Goal: Transaction & Acquisition: Purchase product/service

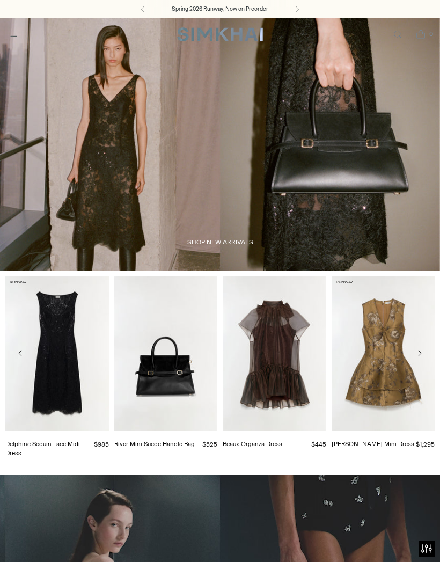
click at [423, 357] on icon "Move to next carousel slide" at bounding box center [419, 353] width 9 height 9
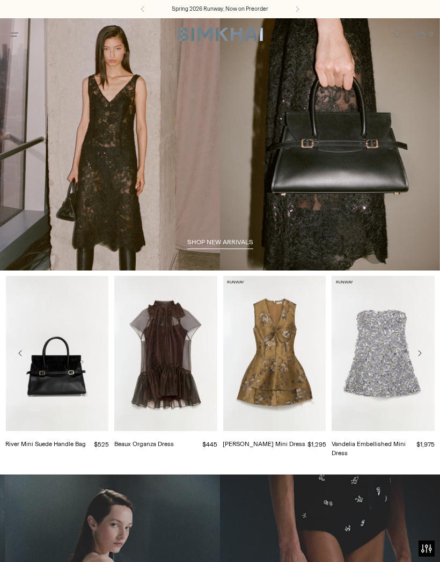
click at [425, 351] on button "Move to next carousel slide" at bounding box center [419, 352] width 19 height 19
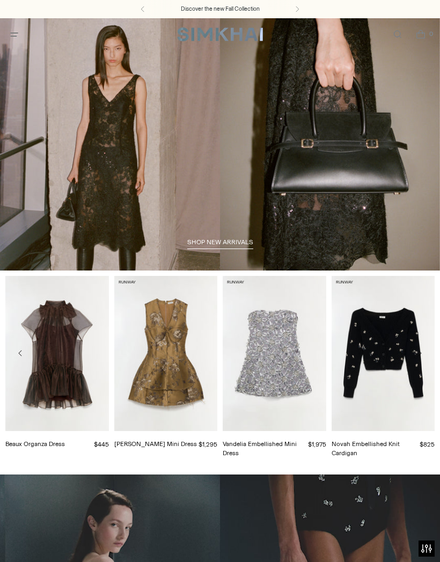
click at [429, 351] on button "Move to next carousel slide" at bounding box center [419, 352] width 19 height 19
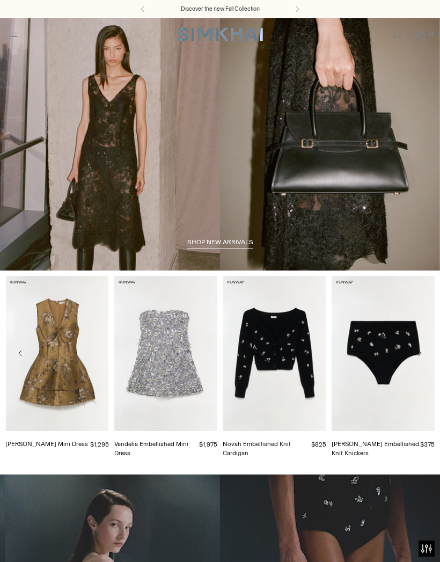
click at [419, 440] on link "[PERSON_NAME] Embellished Knit Knickers" at bounding box center [375, 448] width 87 height 17
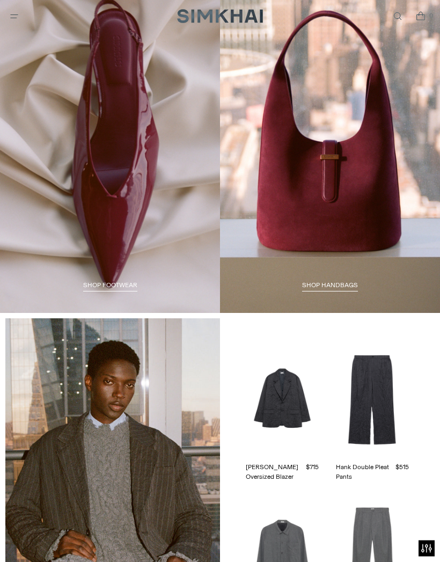
scroll to position [1417, 0]
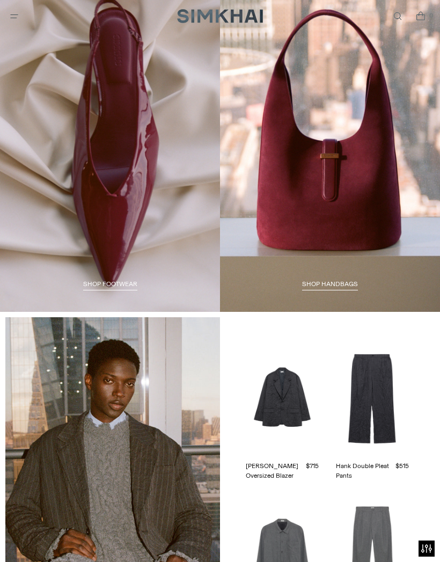
click at [100, 285] on span "SHOP FOOTWEAR" at bounding box center [110, 284] width 54 height 8
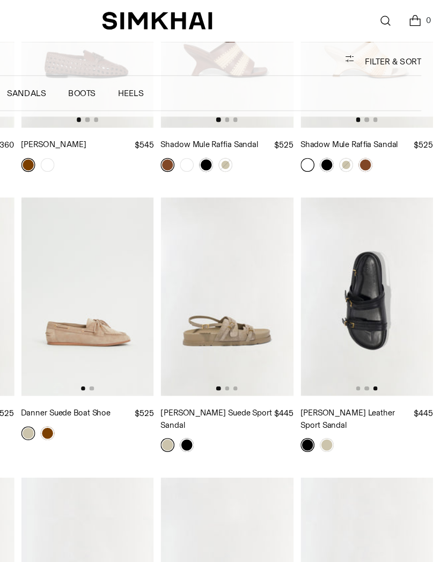
scroll to position [1907, 0]
click at [332, 234] on img at bounding box center [384, 231] width 104 height 155
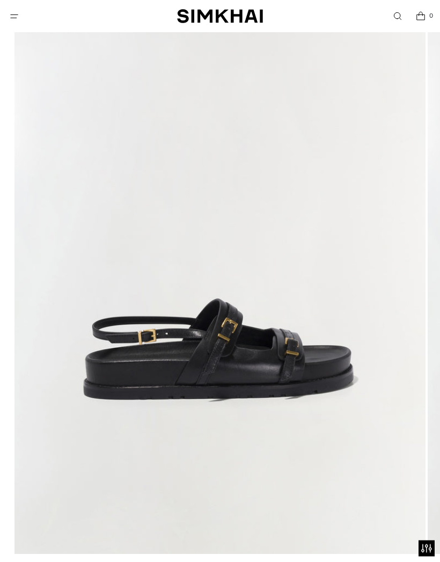
scroll to position [186, 0]
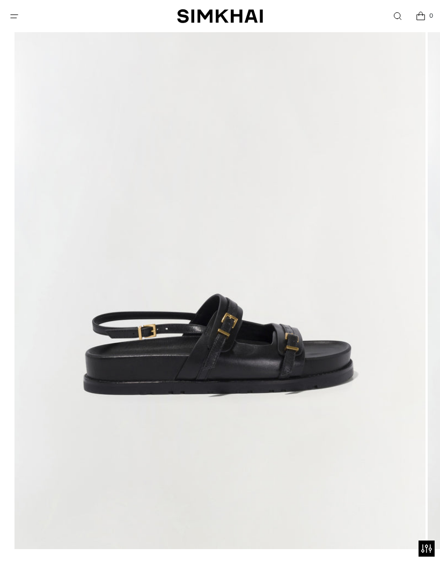
click at [373, 281] on img at bounding box center [219, 240] width 411 height 616
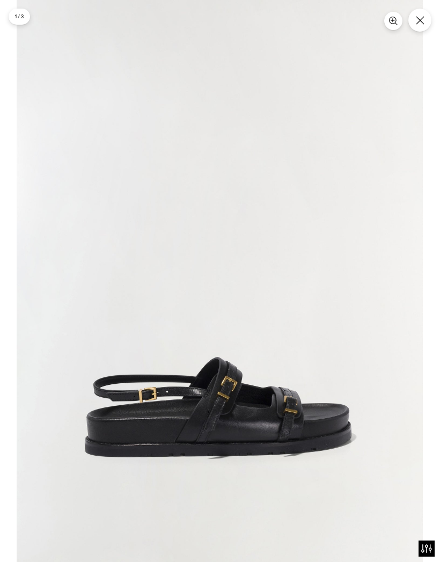
click at [425, 20] on button "Close" at bounding box center [419, 20] width 23 height 23
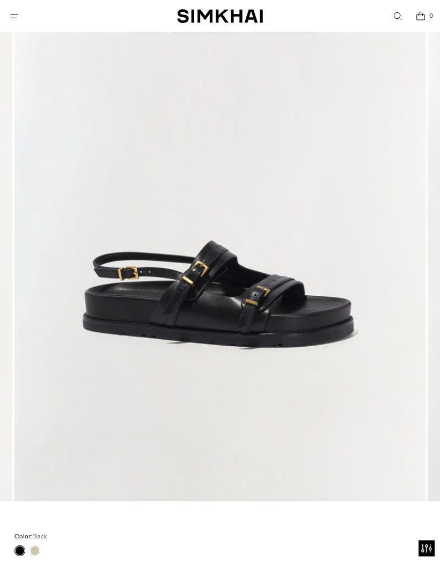
scroll to position [233, 0]
